Goal: Information Seeking & Learning: Learn about a topic

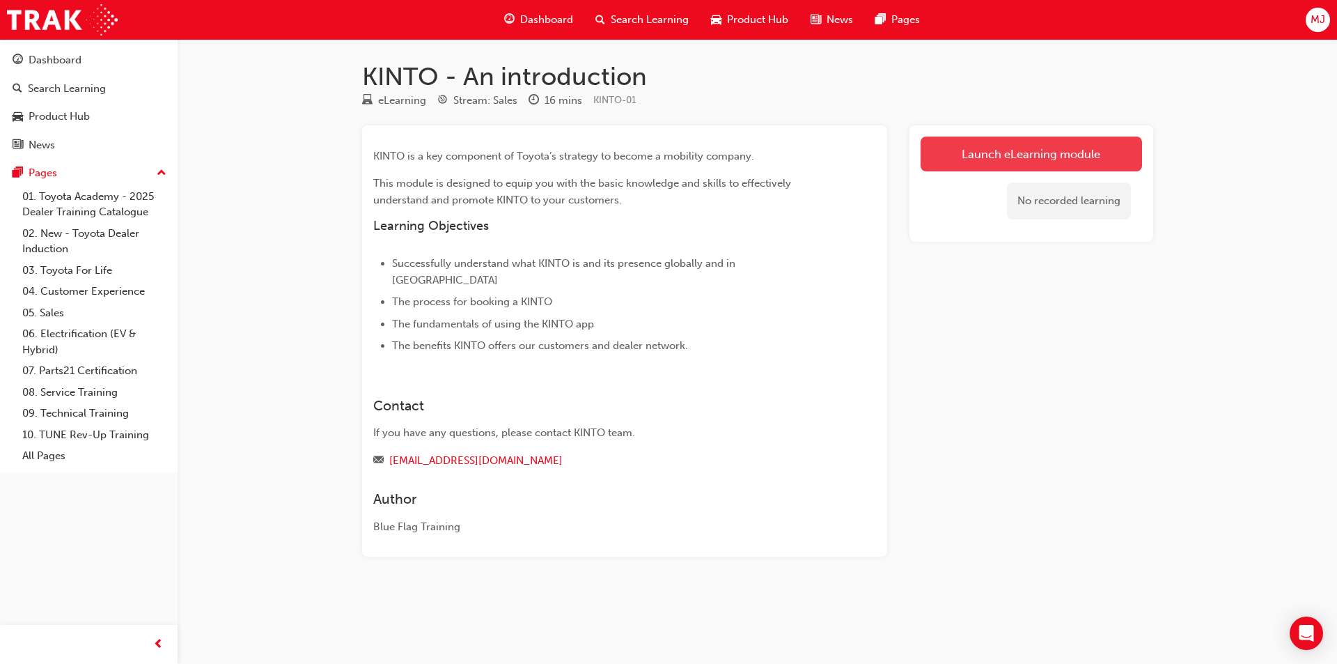
click at [1000, 160] on link "Launch eLearning module" at bounding box center [1032, 154] width 222 height 35
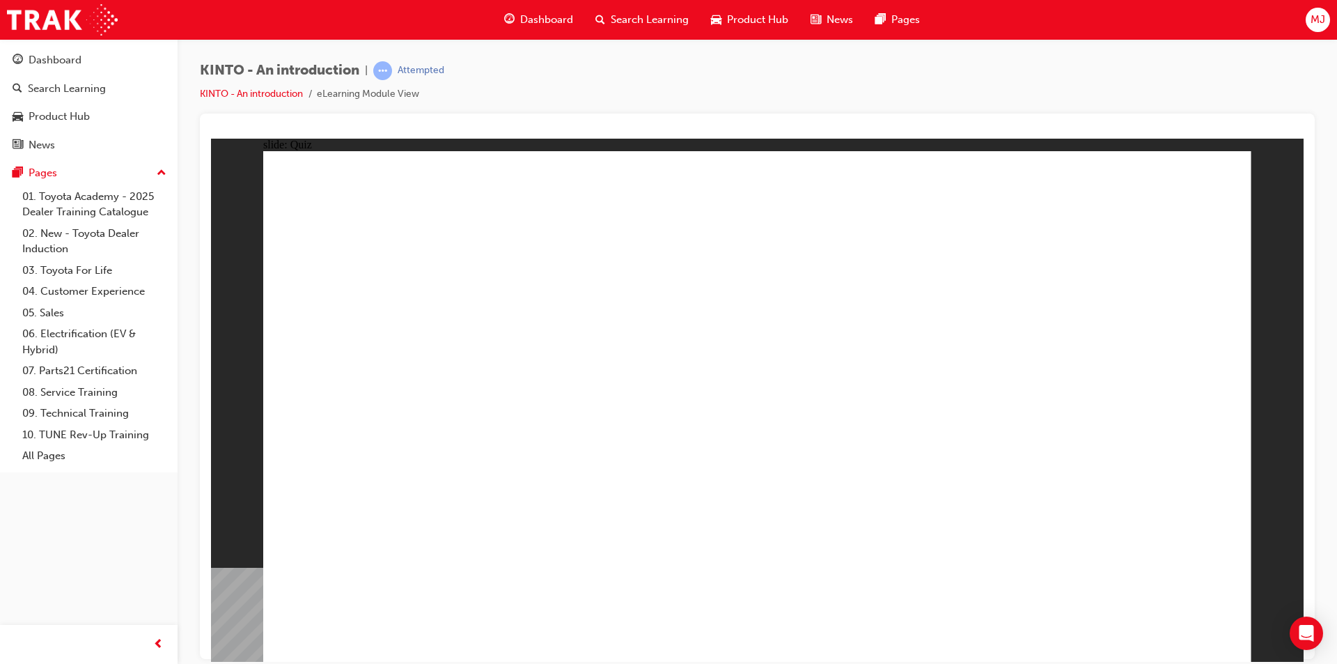
radio input "true"
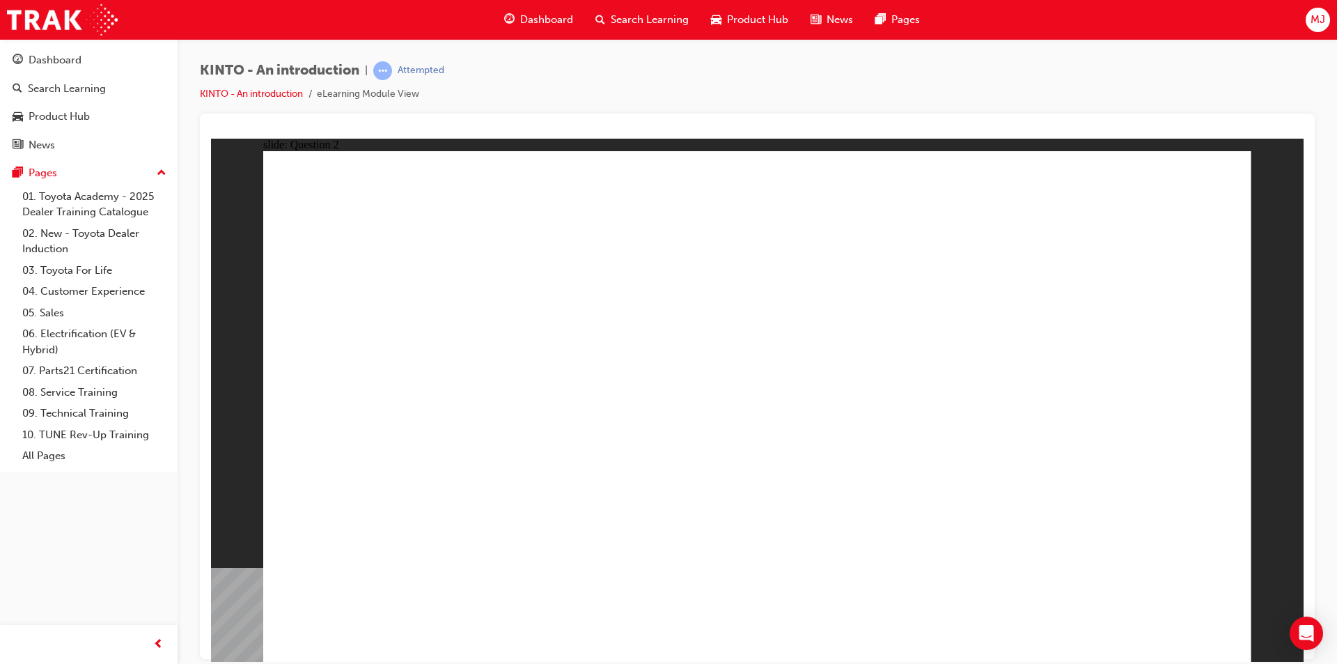
checkbox input "true"
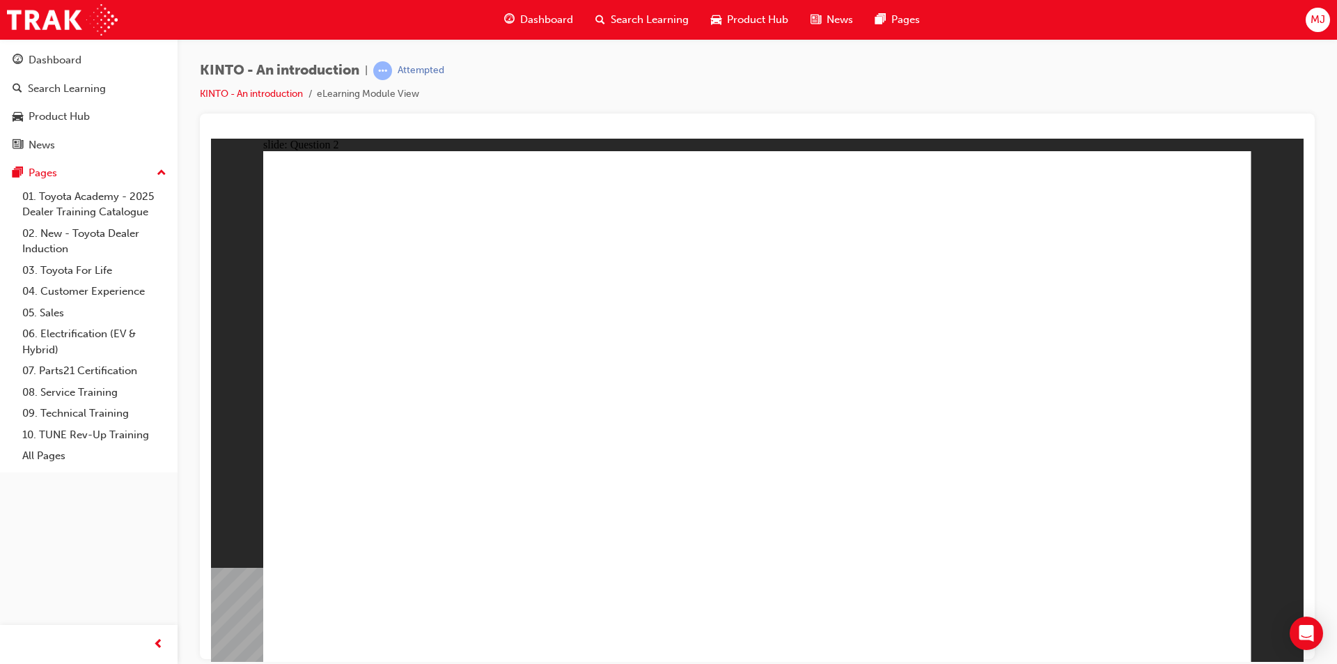
radio input "true"
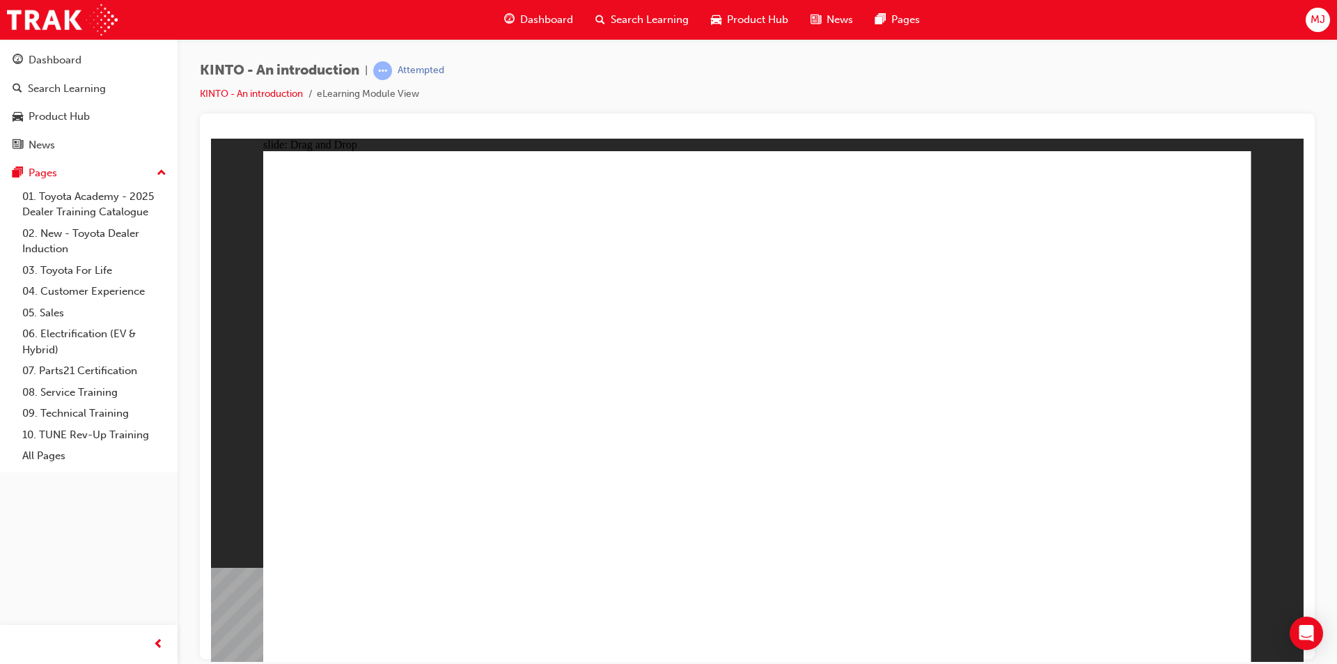
drag, startPoint x: 901, startPoint y: 433, endPoint x: 359, endPoint y: 539, distance: 552.2
drag, startPoint x: 401, startPoint y: 459, endPoint x: 584, endPoint y: 569, distance: 213.7
drag, startPoint x: 713, startPoint y: 454, endPoint x: 722, endPoint y: 552, distance: 98.6
drag, startPoint x: 583, startPoint y: 454, endPoint x: 1125, endPoint y: 564, distance: 552.9
drag, startPoint x: 1109, startPoint y: 460, endPoint x: 937, endPoint y: 568, distance: 203.1
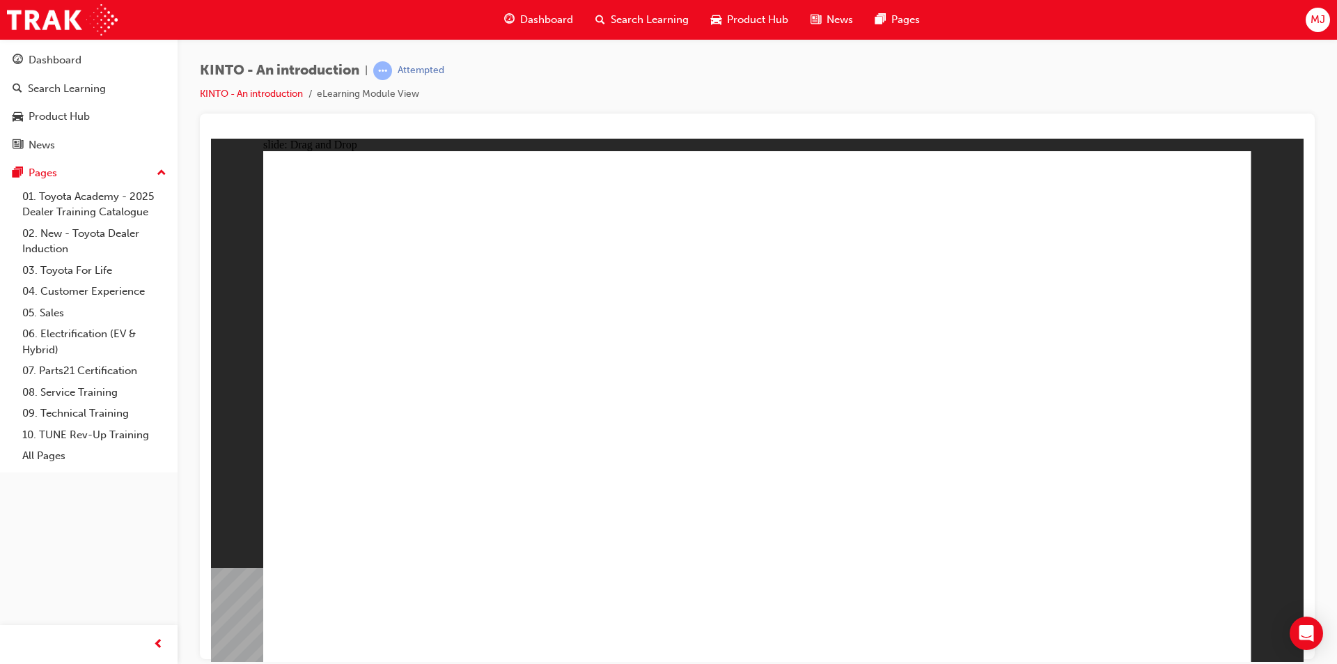
radio input "true"
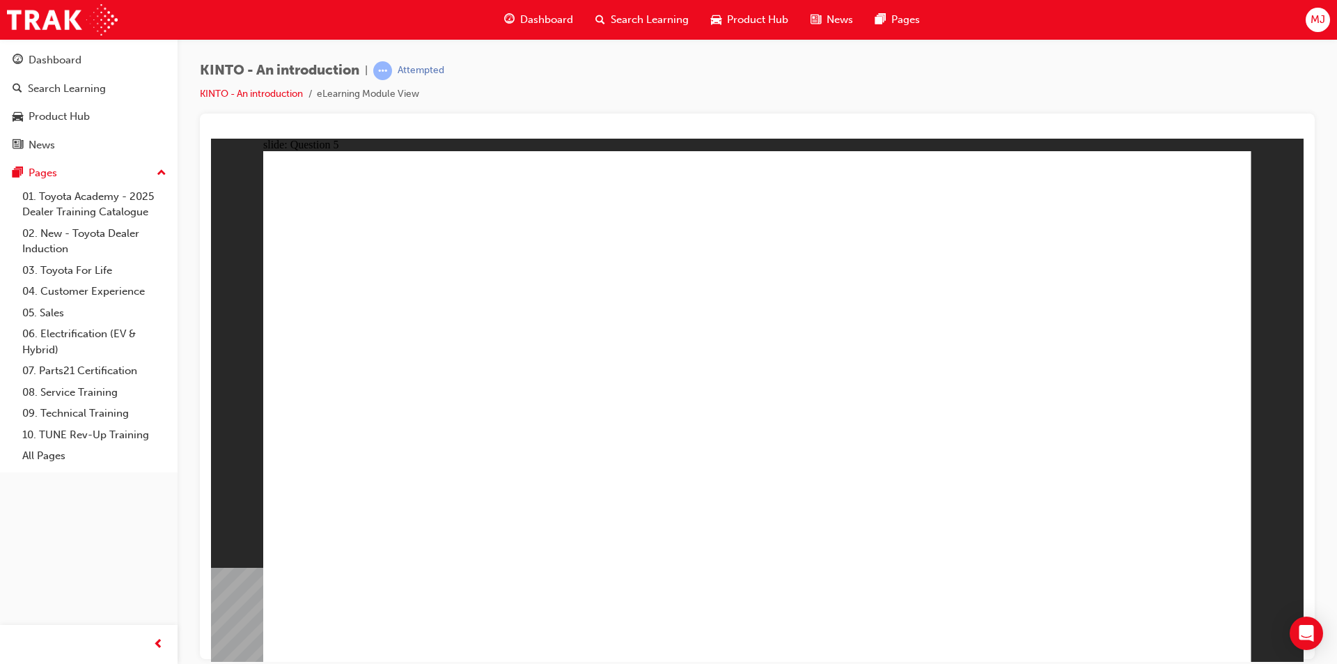
radio input "true"
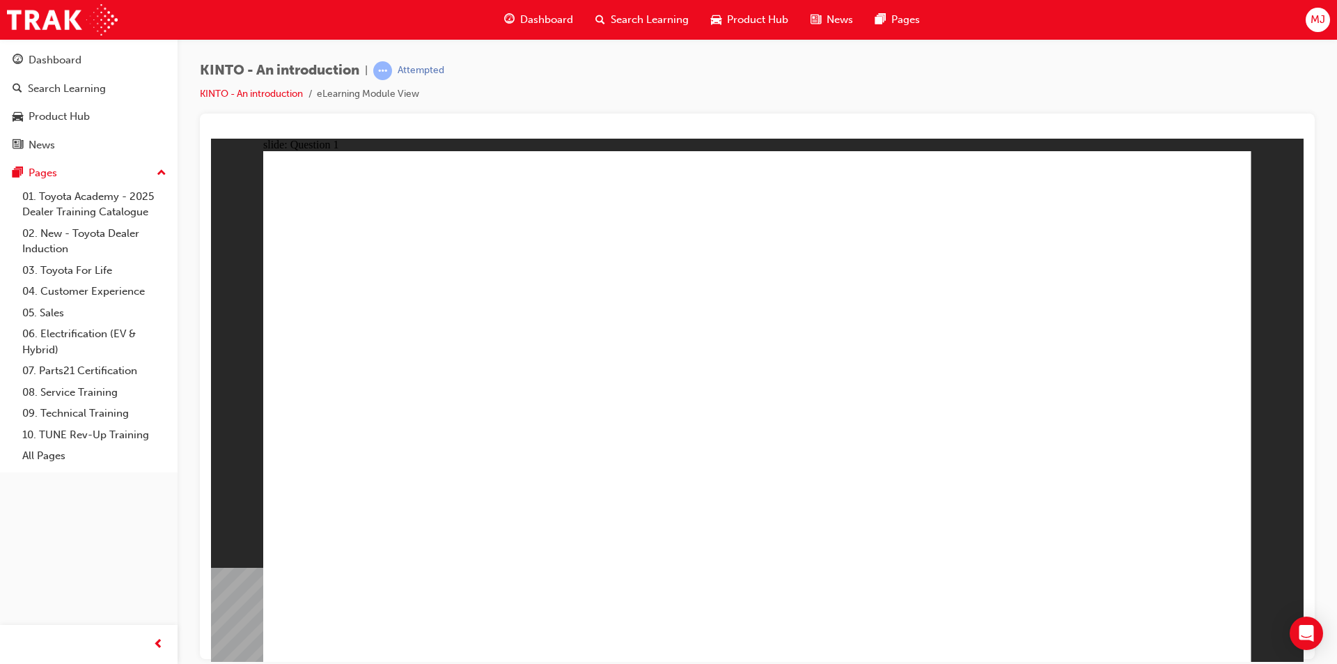
checkbox input "true"
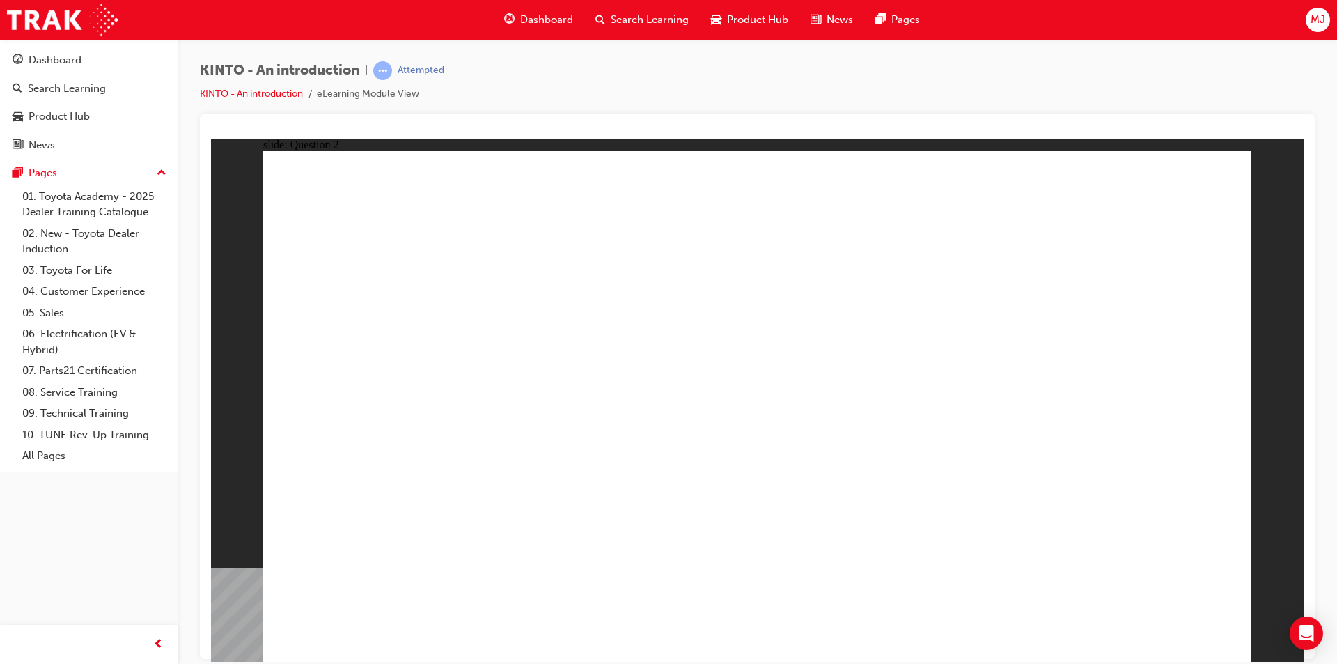
checkbox input "true"
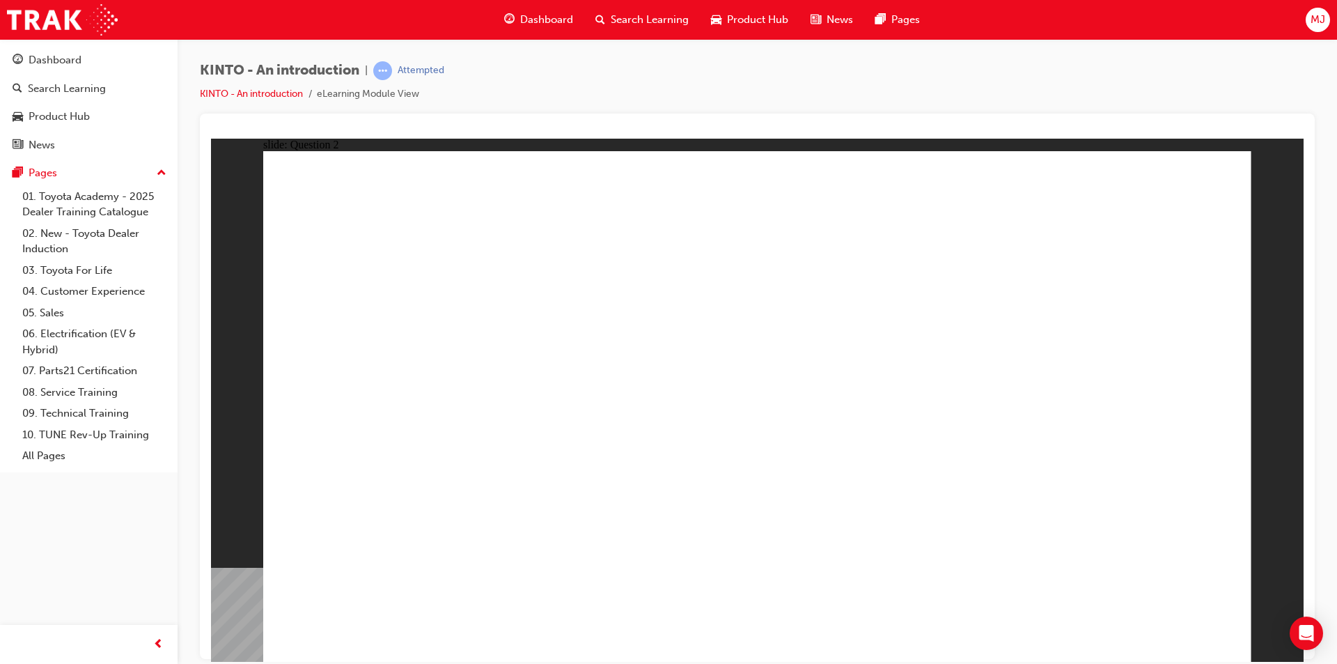
radio input "true"
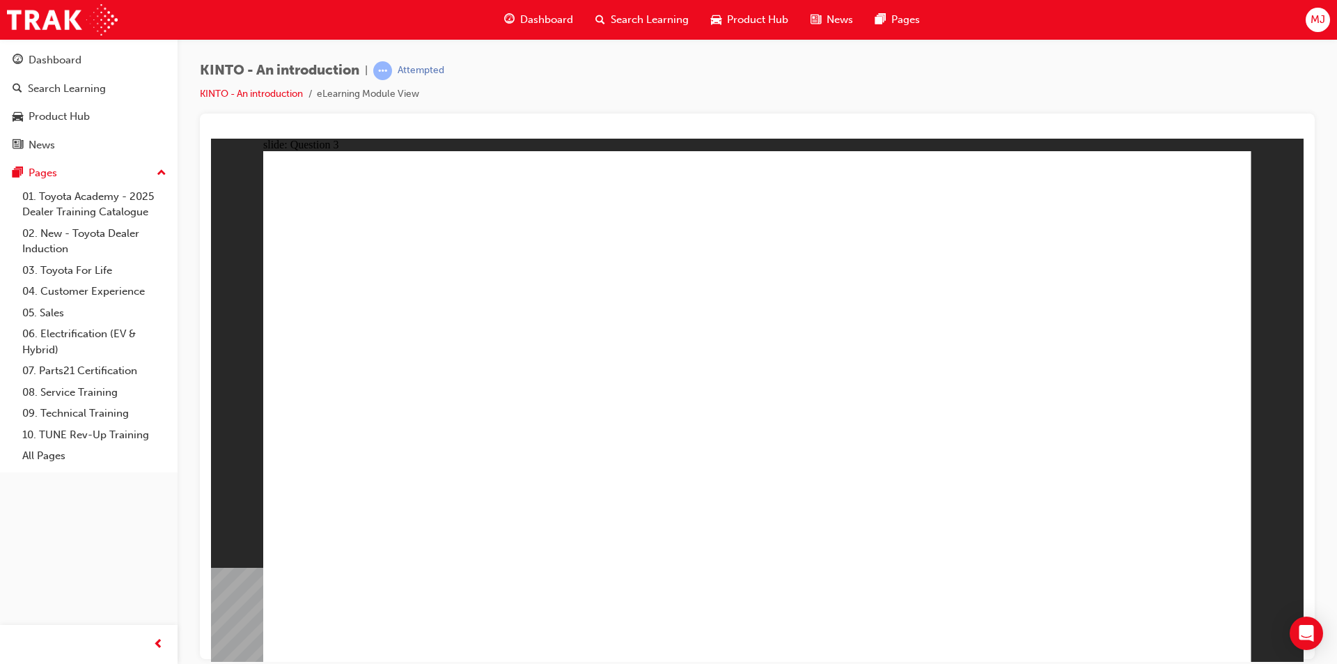
drag, startPoint x: 916, startPoint y: 424, endPoint x: 366, endPoint y: 532, distance: 560.8
drag, startPoint x: 779, startPoint y: 454, endPoint x: 593, endPoint y: 562, distance: 214.5
drag, startPoint x: 368, startPoint y: 444, endPoint x: 738, endPoint y: 555, distance: 386.8
drag, startPoint x: 988, startPoint y: 469, endPoint x: 951, endPoint y: 535, distance: 75.8
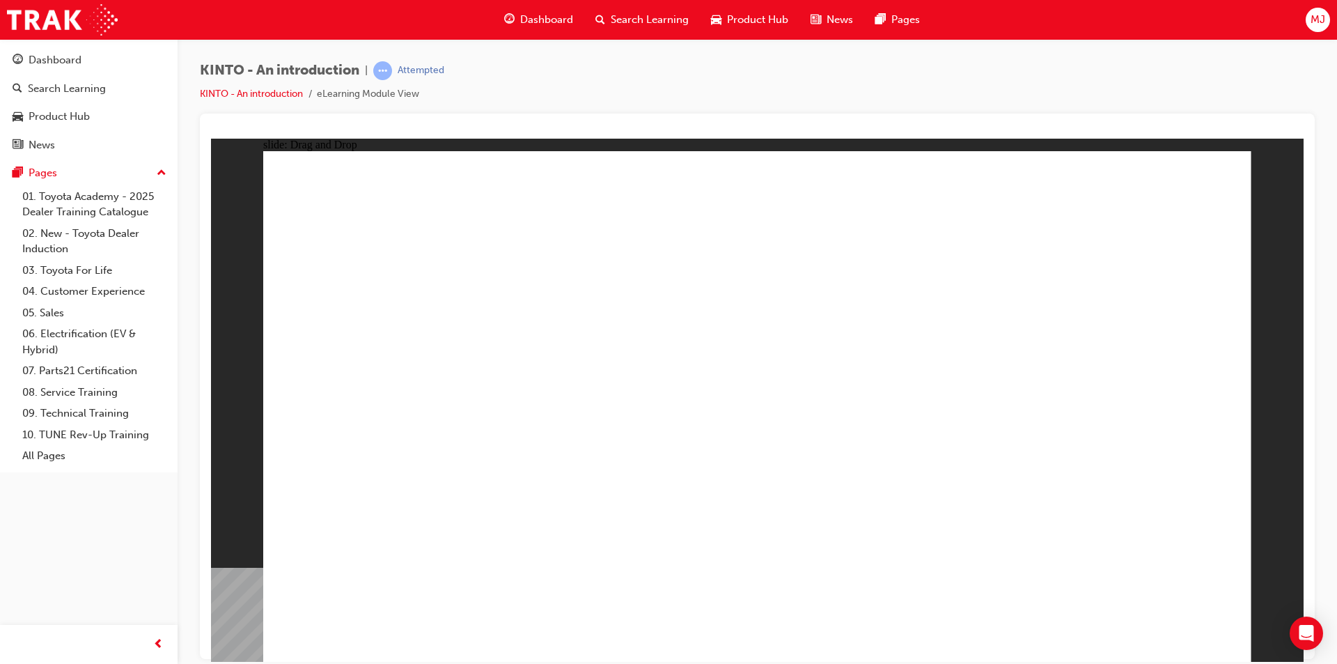
drag, startPoint x: 581, startPoint y: 426, endPoint x: 1101, endPoint y: 529, distance: 530.5
radio input "true"
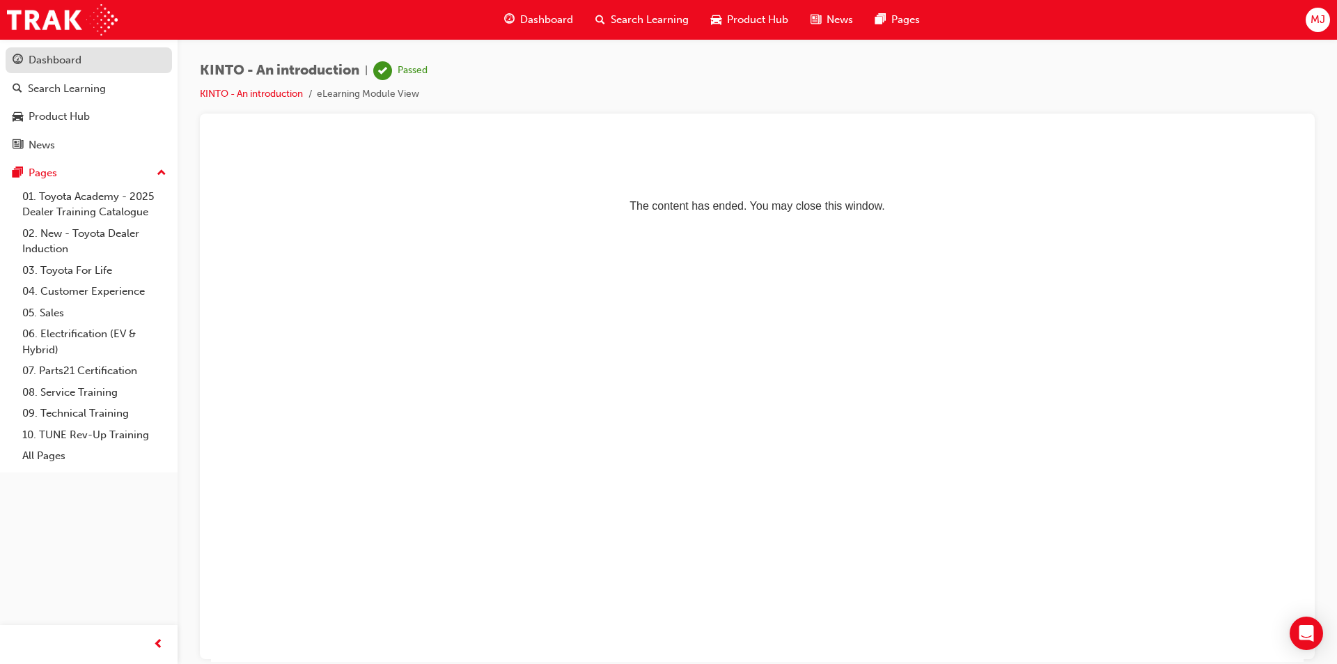
click at [36, 59] on div "Dashboard" at bounding box center [55, 60] width 53 height 16
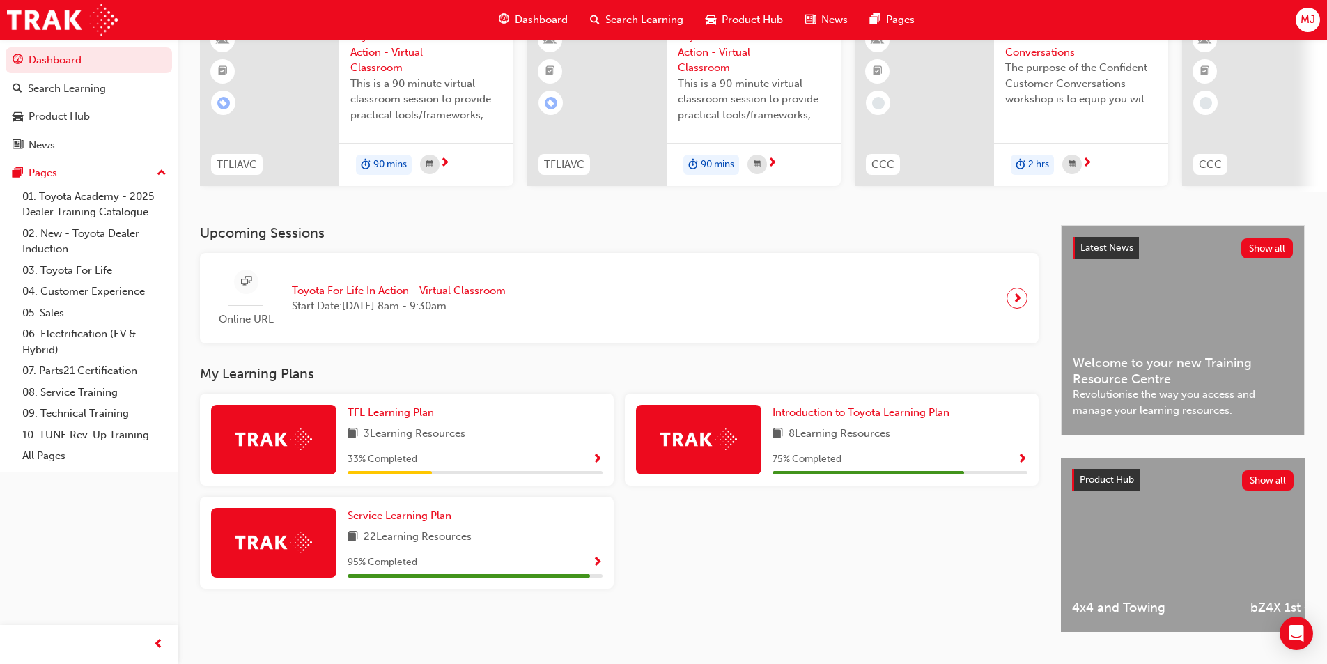
scroll to position [99, 0]
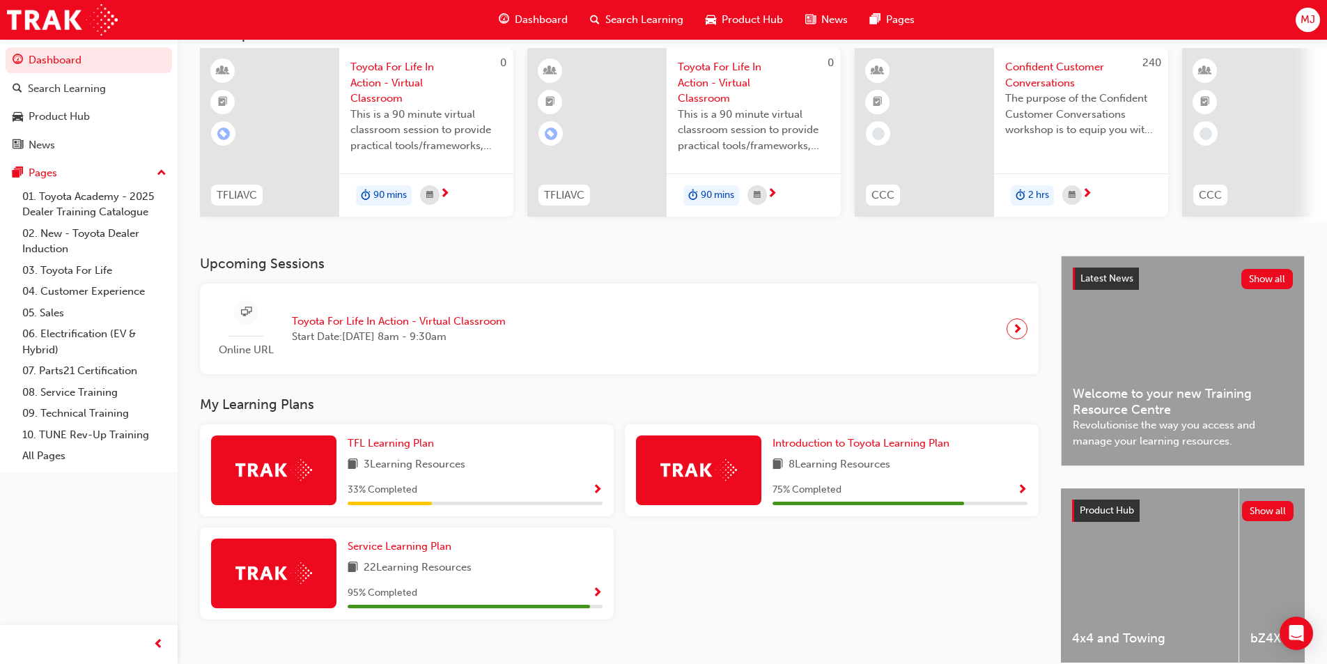
click at [1023, 493] on span "Show Progress" at bounding box center [1022, 490] width 10 height 13
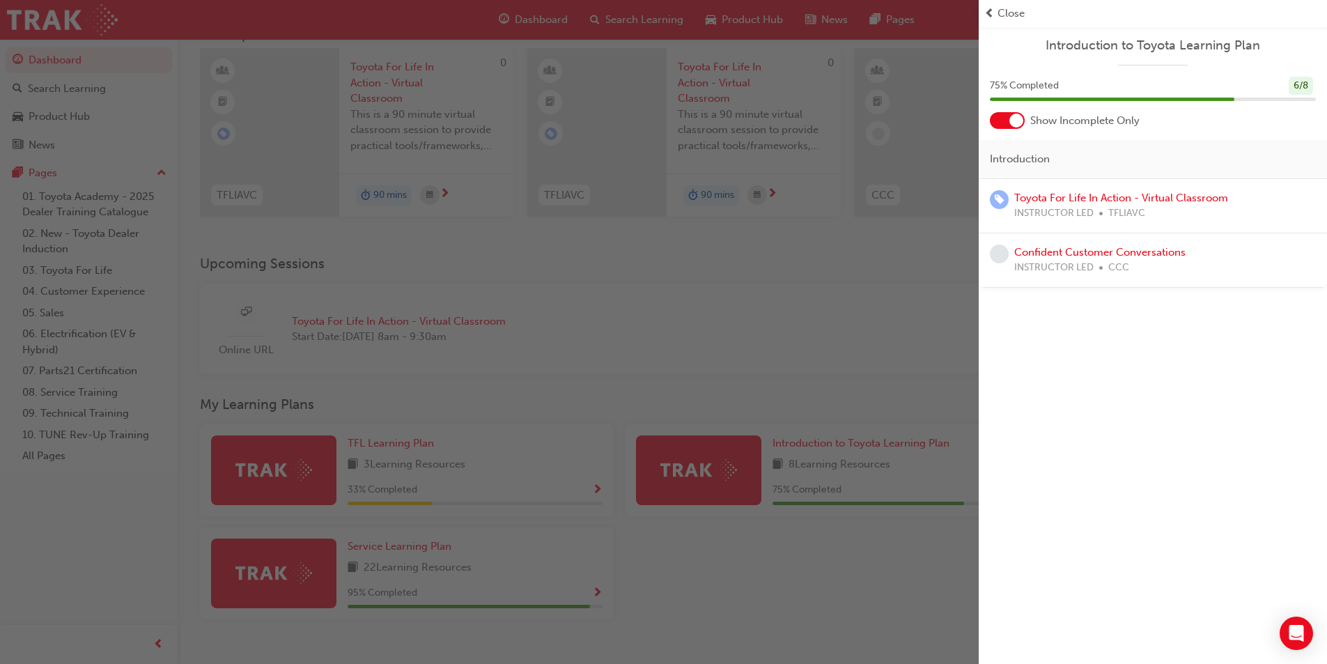
click at [987, 15] on span "prev-icon" at bounding box center [989, 14] width 10 height 16
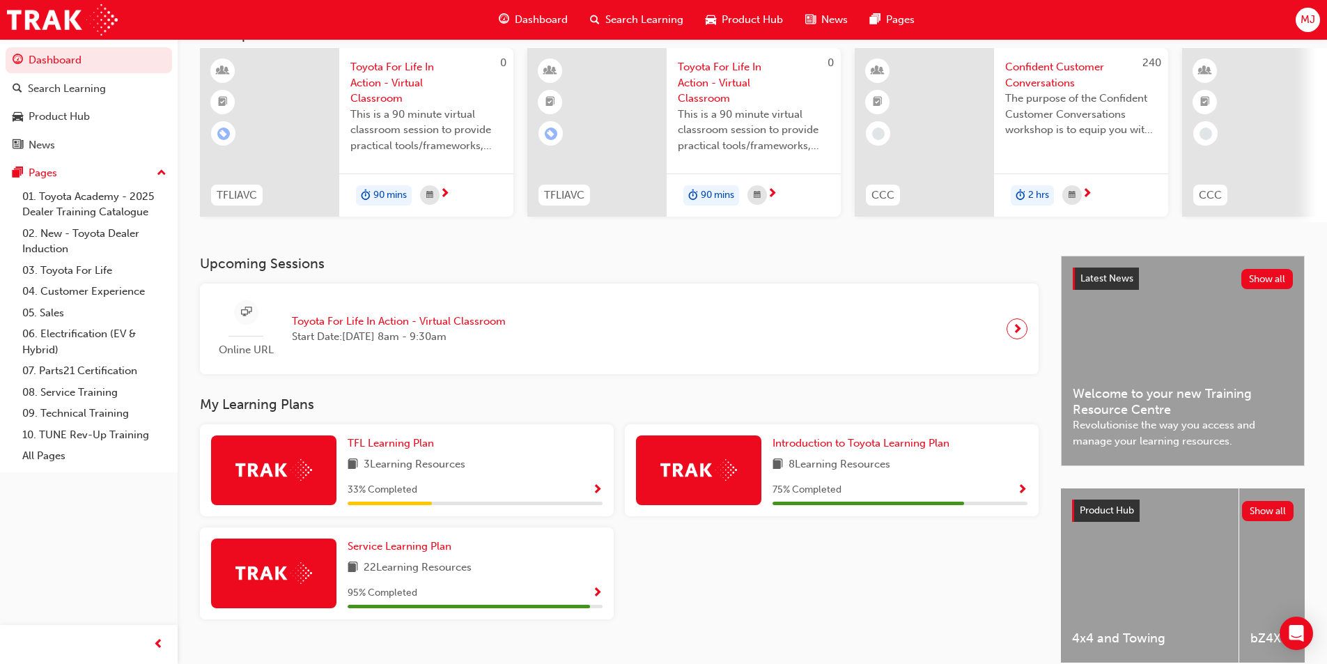
click at [599, 596] on span "Show Progress" at bounding box center [597, 593] width 10 height 13
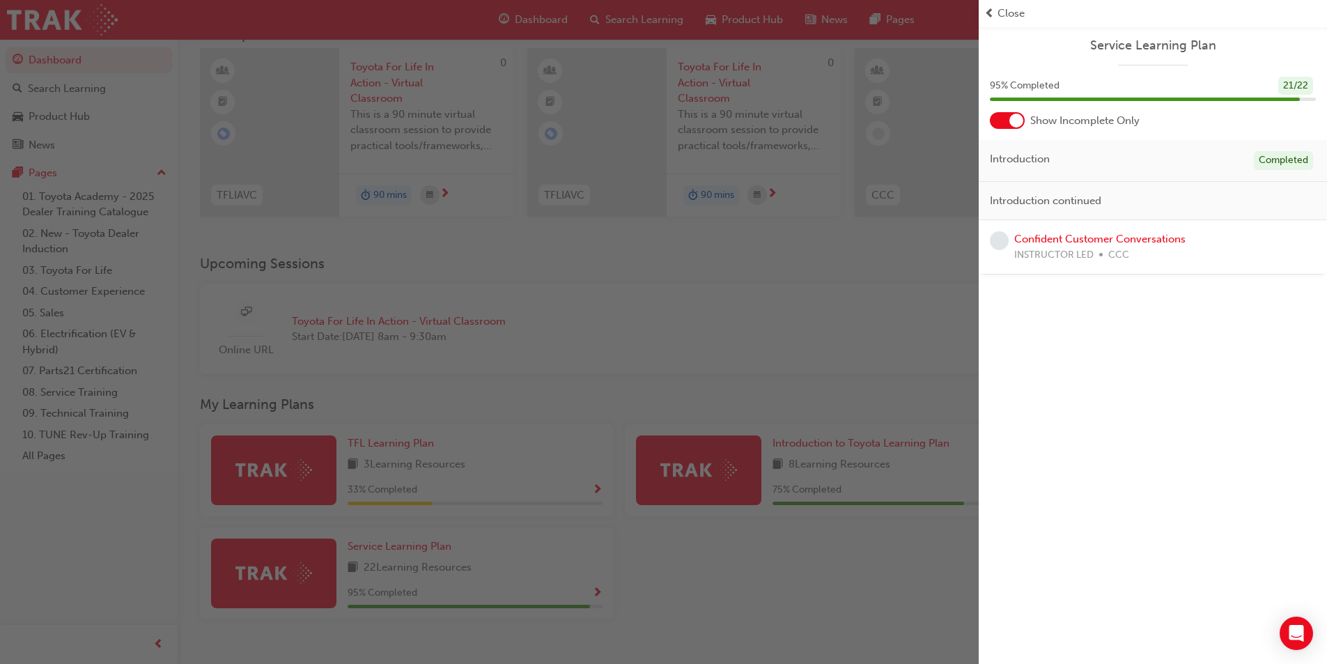
click at [993, 17] on span "prev-icon" at bounding box center [989, 14] width 10 height 16
